Goal: Task Accomplishment & Management: Manage account settings

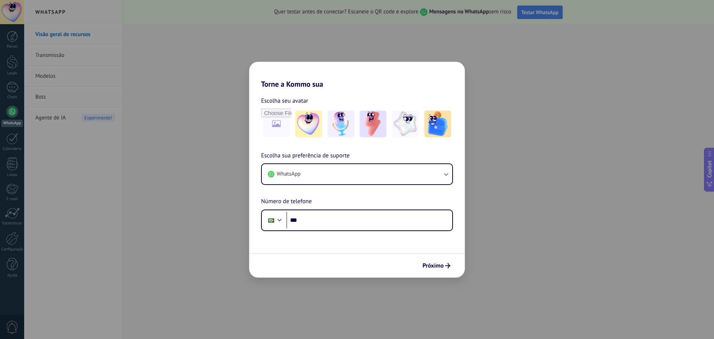
click at [215, 169] on div "Torne a Kommo sua Escolha seu avatar Escolha sua preferência de suporte WhatsAp…" at bounding box center [357, 169] width 714 height 339
click at [318, 221] on input "***" at bounding box center [369, 220] width 166 height 17
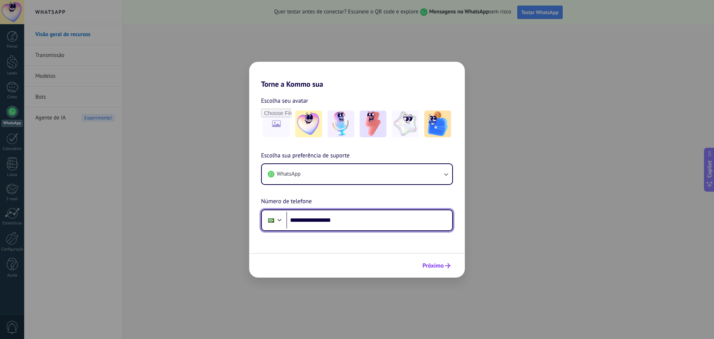
type input "**********"
click at [450, 264] on button "Próximo" at bounding box center [436, 265] width 35 height 13
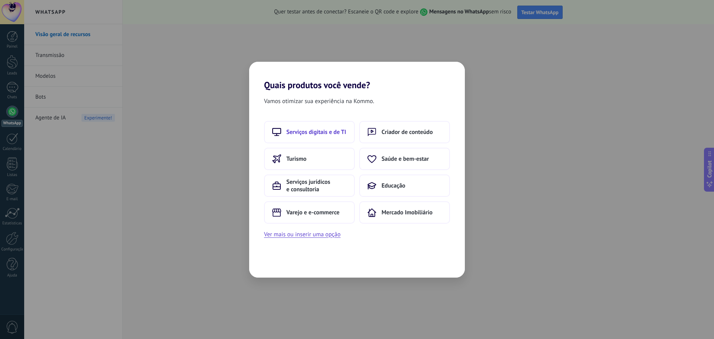
click at [312, 132] on span "Serviços digitais e de TI" at bounding box center [316, 131] width 60 height 7
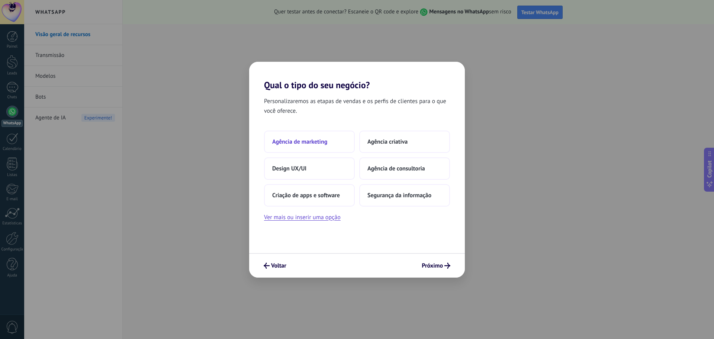
click at [319, 141] on span "Agência de marketing" at bounding box center [299, 141] width 55 height 7
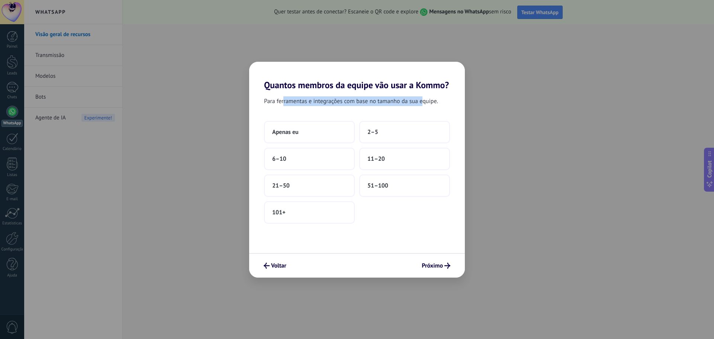
drag, startPoint x: 285, startPoint y: 102, endPoint x: 428, endPoint y: 112, distance: 143.6
click at [427, 106] on div "Para ferramentas e integrações com base no tamanho da sua equipe." at bounding box center [357, 102] width 216 height 13
click at [406, 132] on button "2–5" at bounding box center [404, 132] width 91 height 22
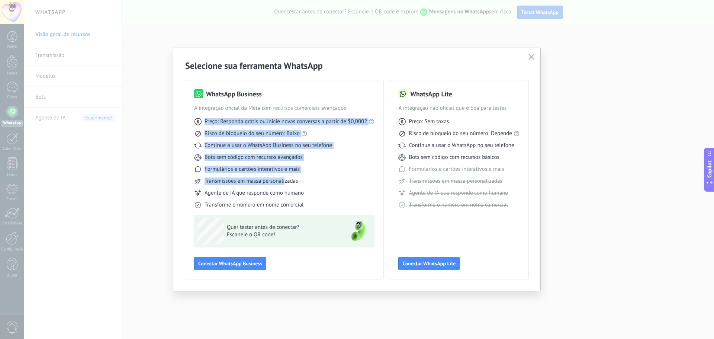
drag, startPoint x: 216, startPoint y: 122, endPoint x: 285, endPoint y: 177, distance: 88.3
click at [285, 177] on div "Preço: Responda grátis ou inicie novas conversas a partir de $0,0002 Risco de b…" at bounding box center [284, 160] width 180 height 97
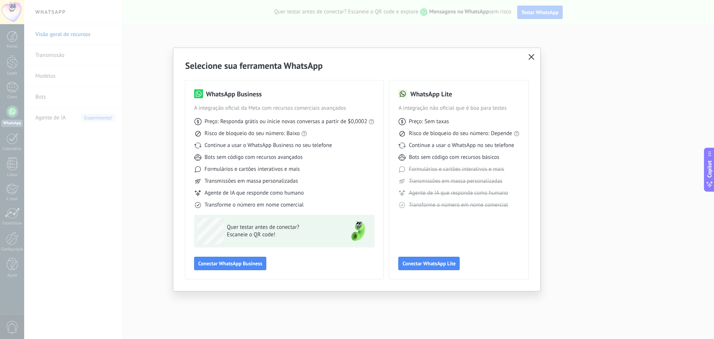
click at [531, 52] on div "Selecione sua ferramenta WhatsApp WhatsApp Business A integração oficial da Met…" at bounding box center [356, 169] width 367 height 243
click at [530, 57] on icon "button" at bounding box center [531, 57] width 6 height 6
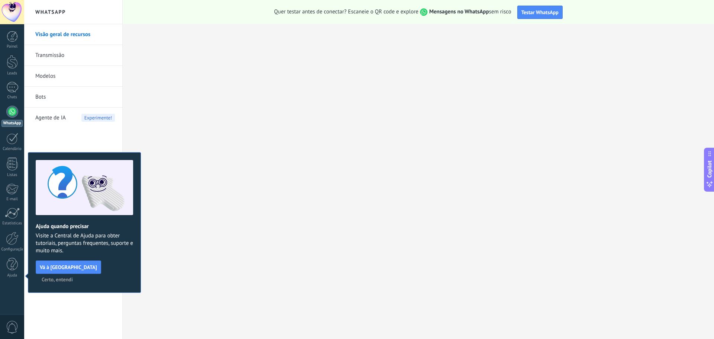
click at [14, 114] on div at bounding box center [12, 112] width 12 height 12
click at [6, 90] on div at bounding box center [12, 87] width 12 height 11
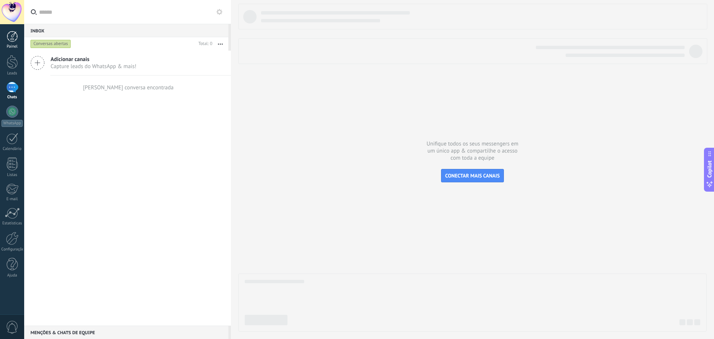
click at [9, 45] on div "Painel" at bounding box center [12, 46] width 22 height 5
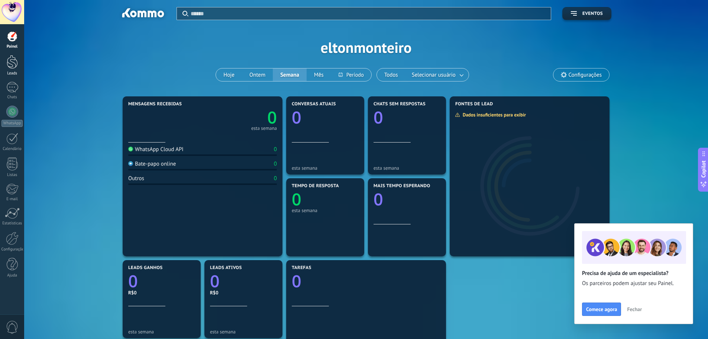
click at [9, 56] on div at bounding box center [12, 62] width 11 height 14
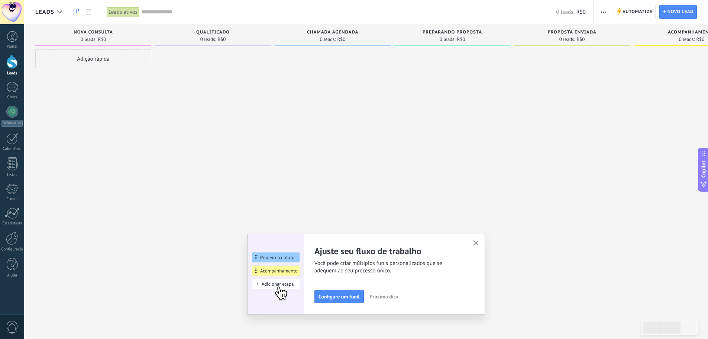
drag, startPoint x: 89, startPoint y: 61, endPoint x: 160, endPoint y: 69, distance: 71.9
click at [167, 70] on div "Etapa de leads de entrada solicitações: 0 0 0 0 0 0 0 0 0 Nova consulta 0 leads…" at bounding box center [517, 157] width 965 height 267
click at [118, 57] on div "Adição rápida" at bounding box center [93, 58] width 116 height 19
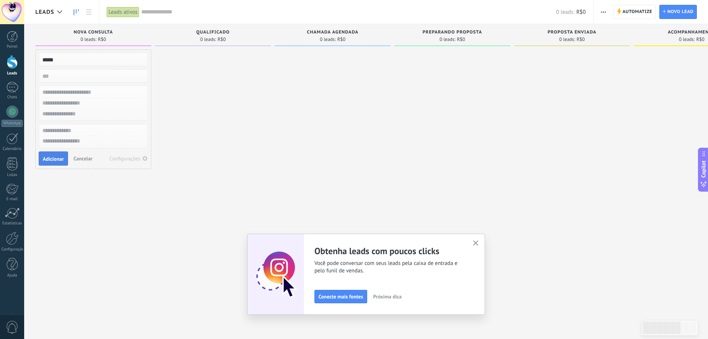
type input "*****"
click at [51, 164] on button "Adicionar" at bounding box center [53, 158] width 29 height 14
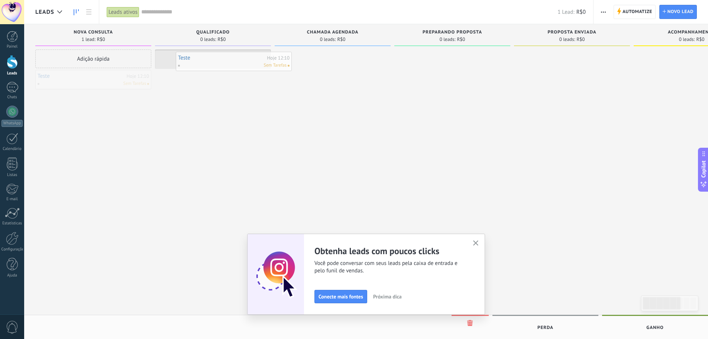
drag, startPoint x: 76, startPoint y: 81, endPoint x: 212, endPoint y: 59, distance: 137.5
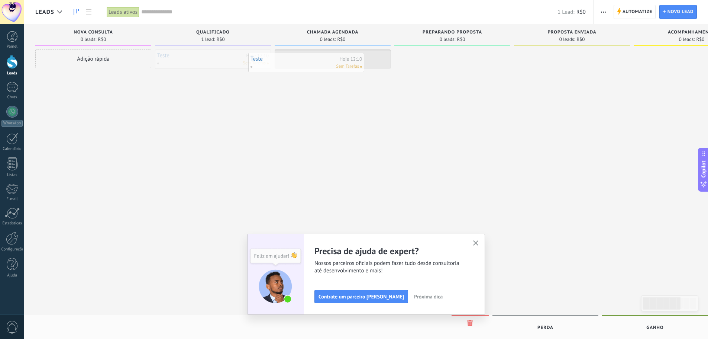
drag, startPoint x: 215, startPoint y: 62, endPoint x: 335, endPoint y: 63, distance: 120.9
drag, startPoint x: 338, startPoint y: 55, endPoint x: 451, endPoint y: 57, distance: 113.1
drag, startPoint x: 467, startPoint y: 59, endPoint x: 593, endPoint y: 58, distance: 125.7
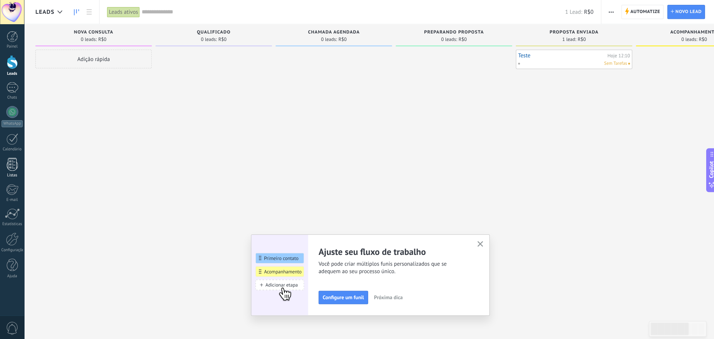
click at [6, 165] on link "Listas" at bounding box center [12, 167] width 24 height 20
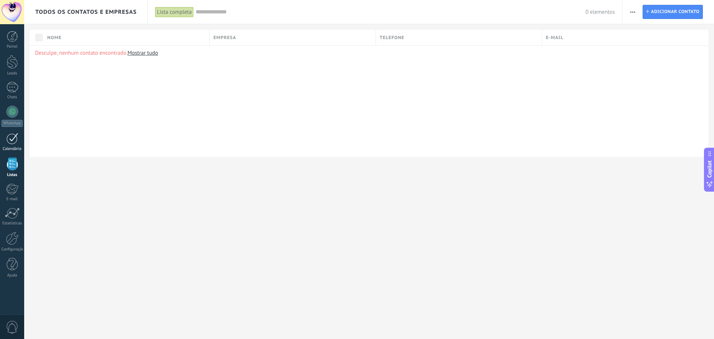
click at [14, 142] on div at bounding box center [12, 139] width 12 height 12
